Goal: Task Accomplishment & Management: Complete application form

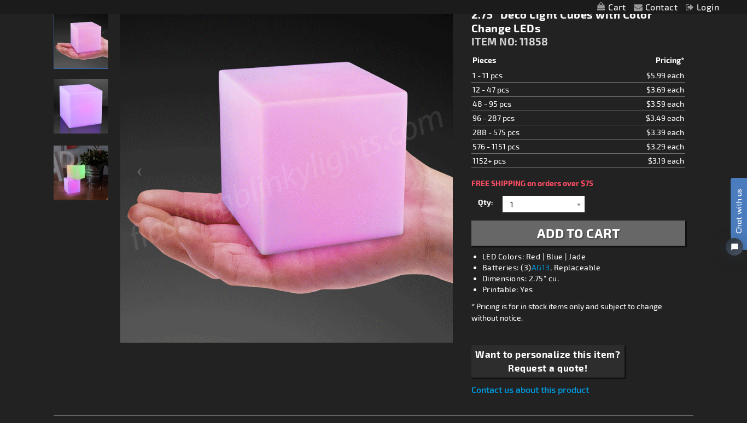
scroll to position [158, 0]
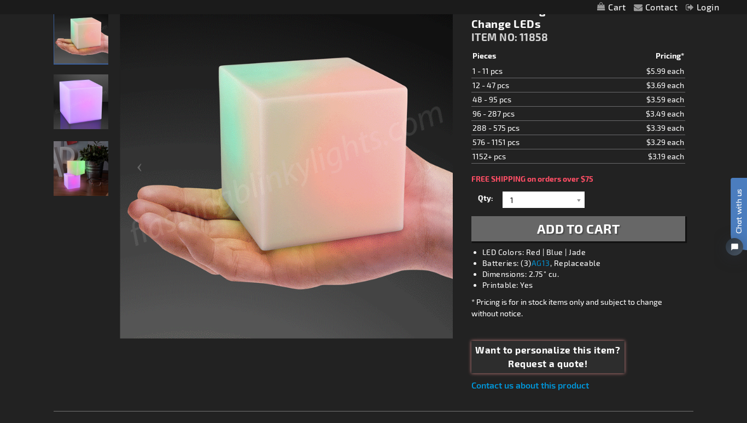
click at [564, 367] on span "Request a quote!" at bounding box center [547, 364] width 145 height 14
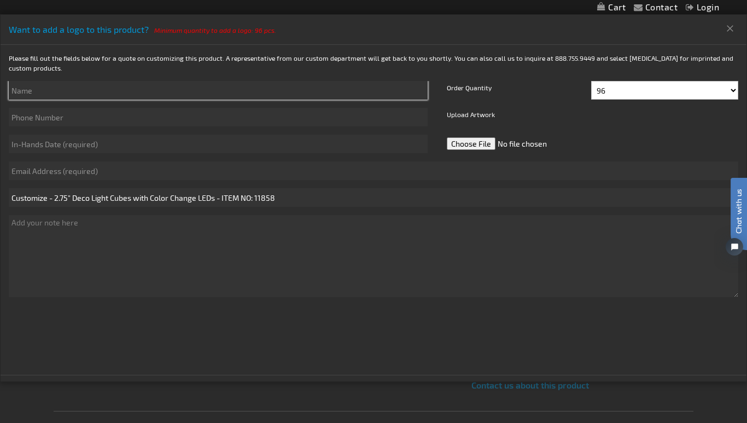
click at [117, 94] on input "text" at bounding box center [218, 90] width 419 height 19
type input "[PERSON_NAME]"
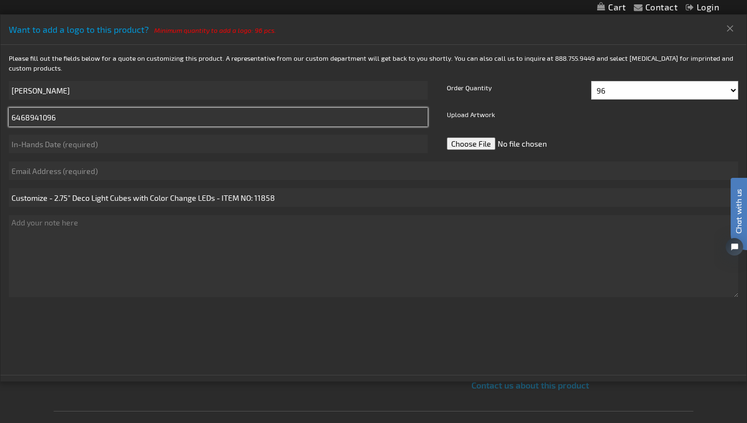
type input "6468941096"
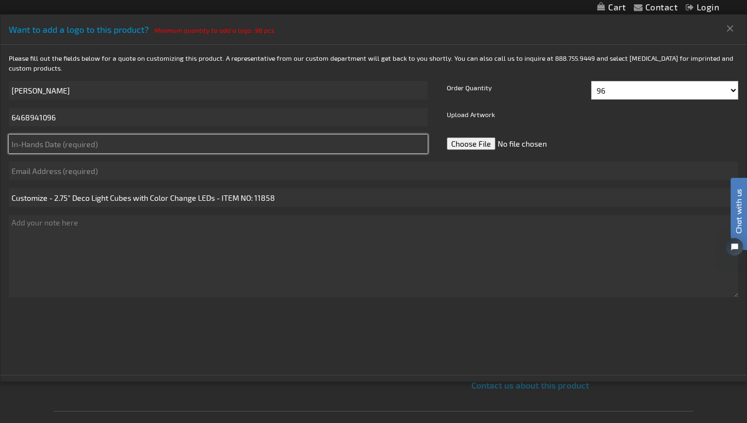
click at [97, 143] on input "text" at bounding box center [218, 144] width 419 height 19
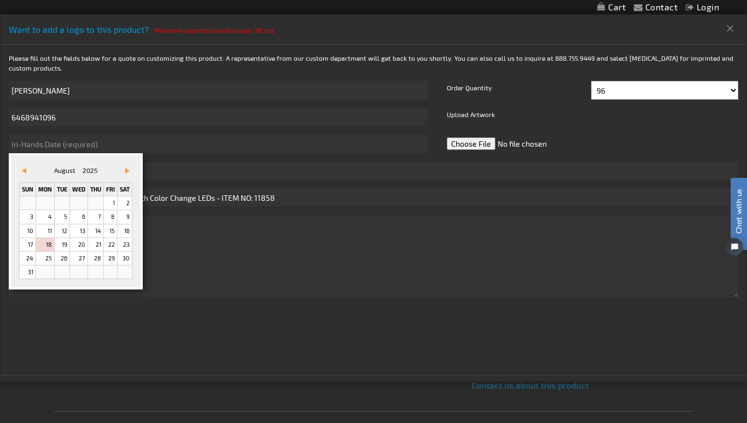
click at [129, 172] on span "Vor&#x3e;" at bounding box center [127, 170] width 4 height 5
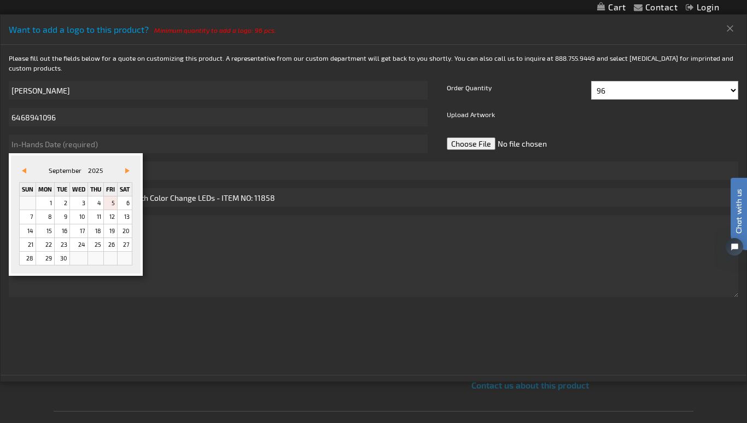
click at [115, 205] on link "5" at bounding box center [110, 202] width 13 height 13
type input "[DATE]"
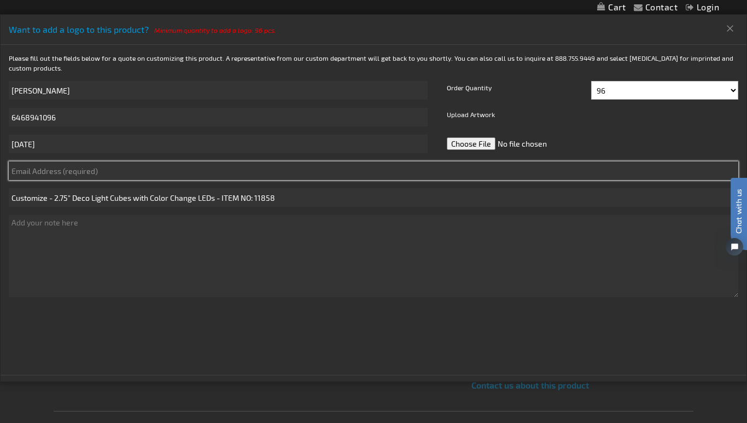
click at [100, 169] on input "text" at bounding box center [374, 170] width 730 height 19
type input "[EMAIL_ADDRESS][DOMAIN_NAME]"
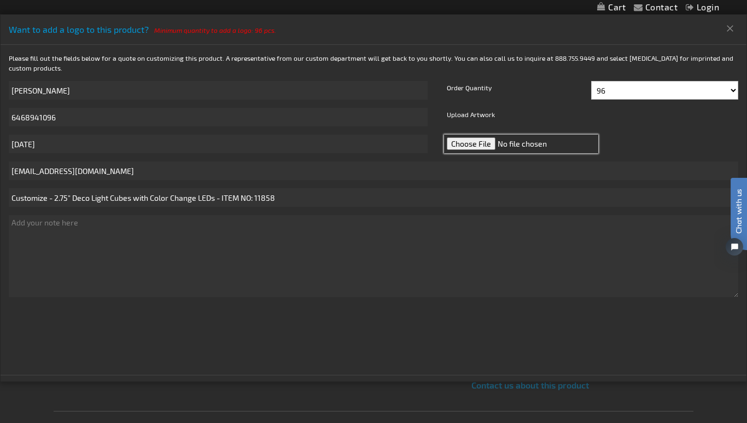
click at [476, 146] on input "file" at bounding box center [521, 144] width 154 height 19
type input "C:\fakepath\SuccessKPI_main_logo.png"
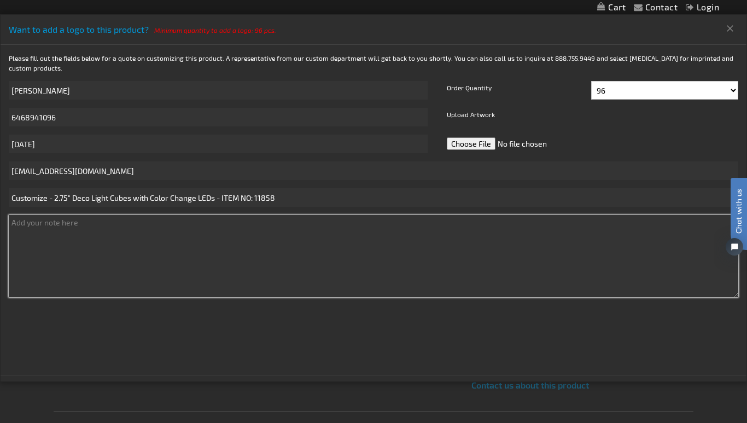
click at [150, 227] on textarea at bounding box center [374, 256] width 730 height 82
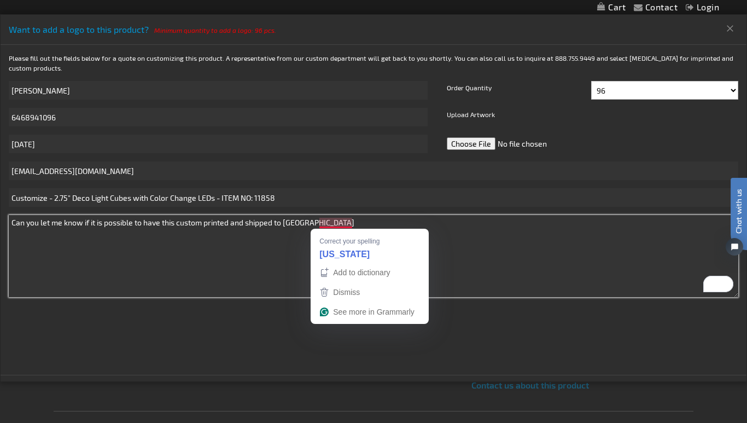
click at [339, 226] on textarea "Can you let me know if it is possible to have this custom printed and shipped t…" at bounding box center [374, 256] width 730 height 82
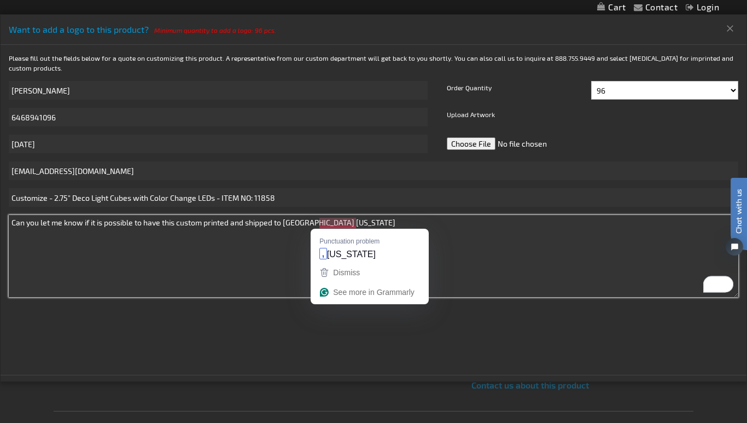
click at [318, 224] on textarea "Can you let me know if it is possible to have this custom printed and shipped t…" at bounding box center [374, 256] width 730 height 82
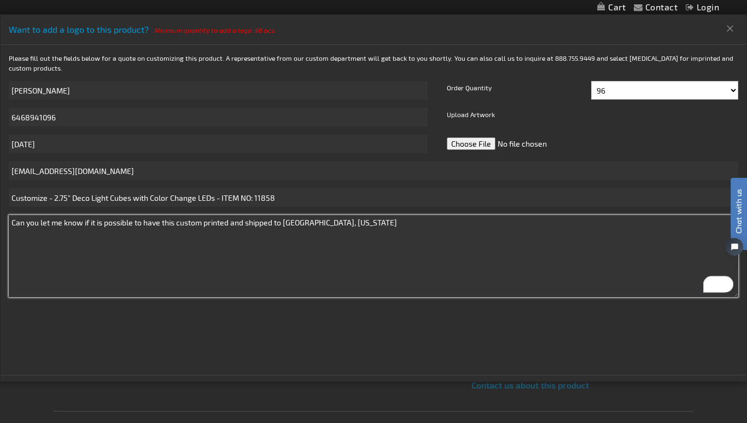
click at [377, 227] on textarea "Can you let me know if it is possible to have this custom printed and shipped t…" at bounding box center [374, 256] width 730 height 82
type textarea "Can you let me know if it is possible to have this custom printed and shipped t…"
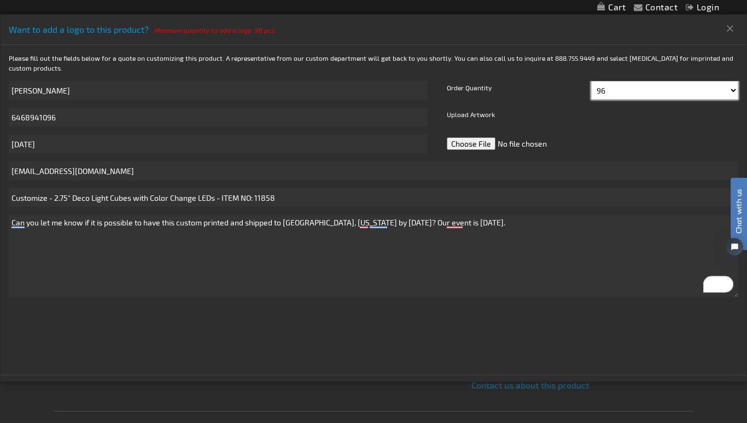
click at [620, 88] on select "96 108 120 132 144 156 168 180 192 204 216 228 240" at bounding box center [664, 90] width 147 height 19
select select "300"
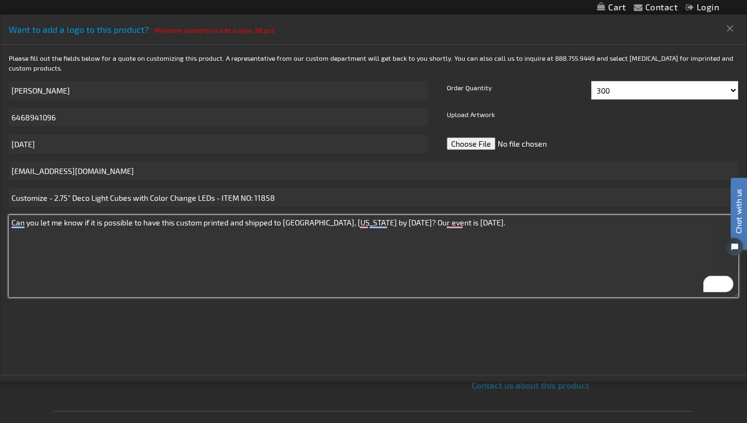
click at [620, 263] on textarea "Can you let me know if it is possible to have this custom printed and shipped t…" at bounding box center [374, 256] width 730 height 82
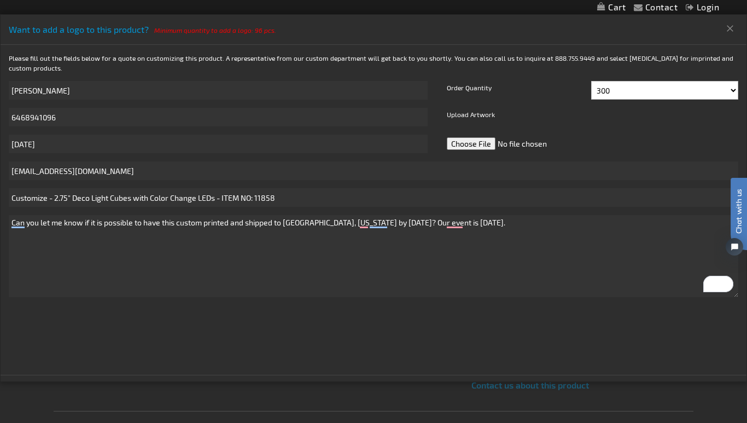
scroll to position [28, 0]
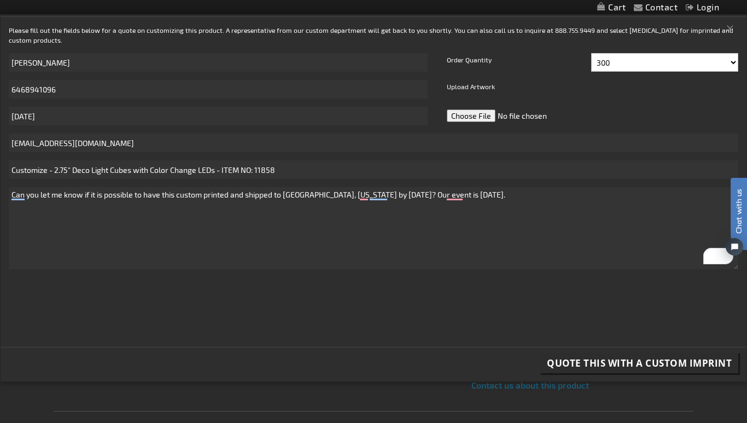
click at [671, 364] on span "Quote this with a Custom Imprint" at bounding box center [639, 363] width 185 height 13
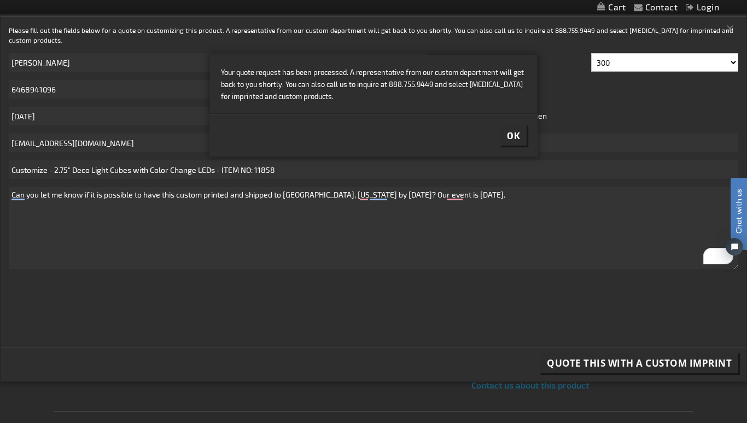
click at [515, 132] on span "Ok" at bounding box center [513, 135] width 13 height 11
